Goal: Information Seeking & Learning: Learn about a topic

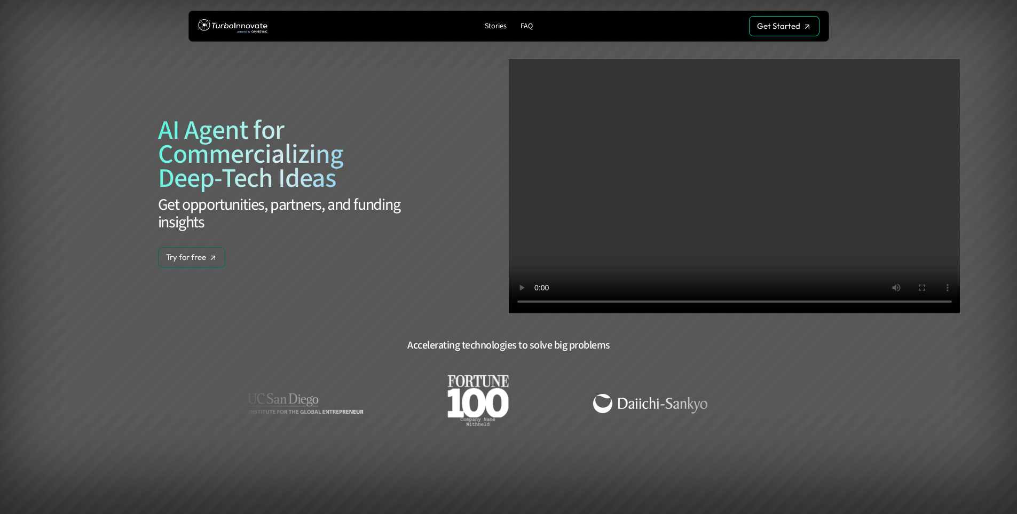
click at [501, 25] on p "Stories" at bounding box center [496, 26] width 22 height 9
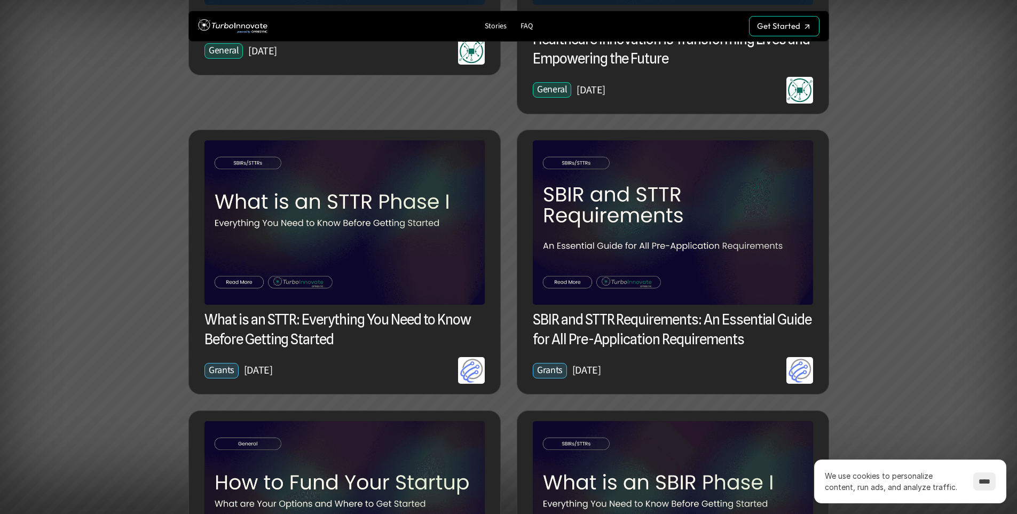
scroll to position [587, 0]
click at [270, 332] on h3 "What is an STTR: Everything You Need to Know Before Getting Started" at bounding box center [345, 328] width 280 height 39
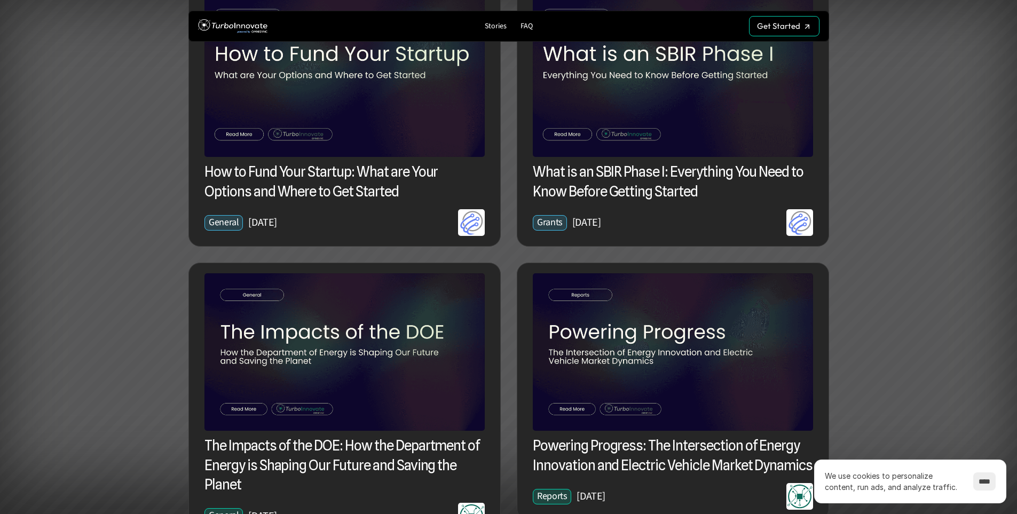
scroll to position [1015, 0]
click at [660, 185] on h3 "What is an SBIR Phase I: Everything You Need to Know Before Getting Started" at bounding box center [673, 182] width 280 height 39
